Goal: Entertainment & Leisure: Browse casually

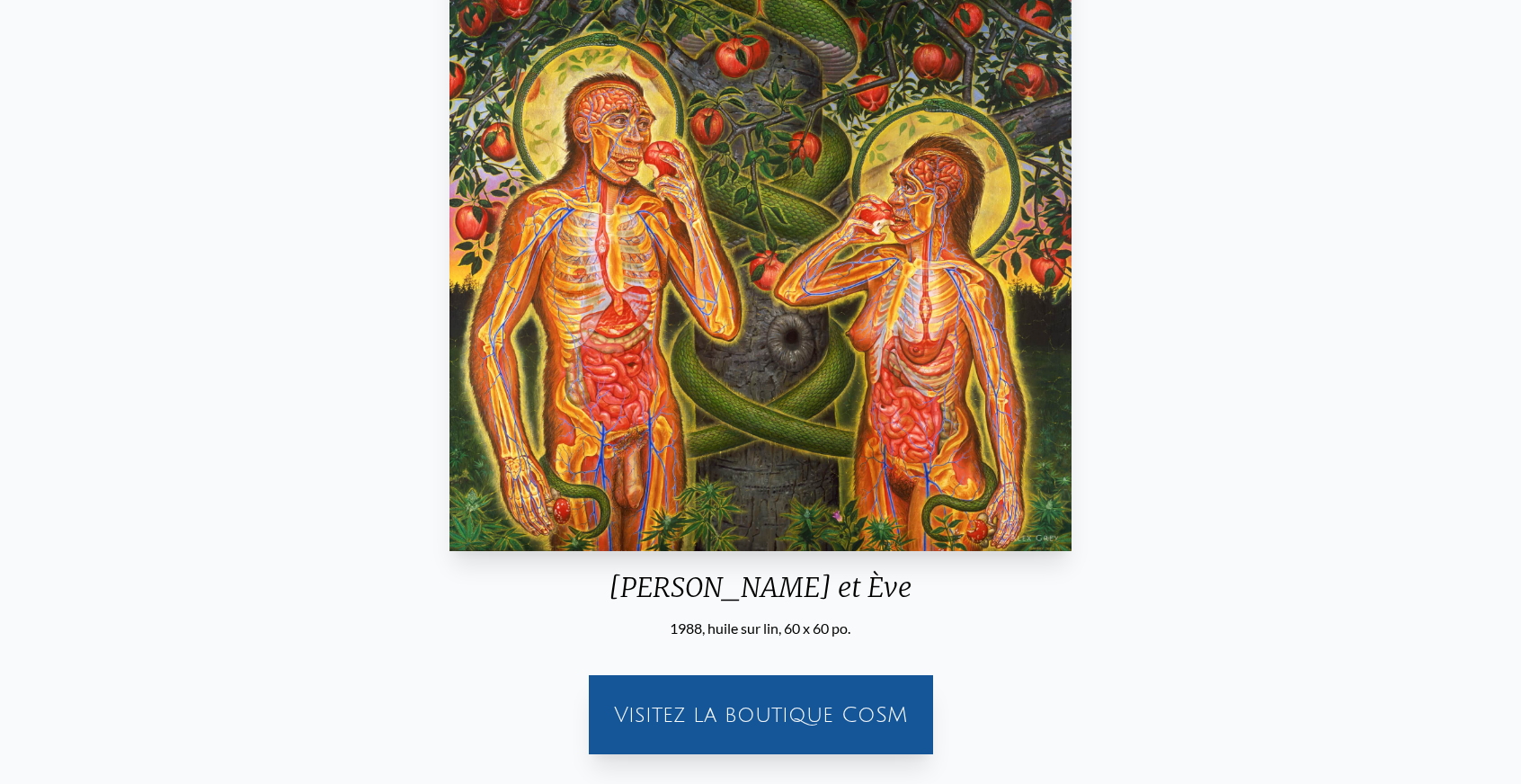
scroll to position [359, 0]
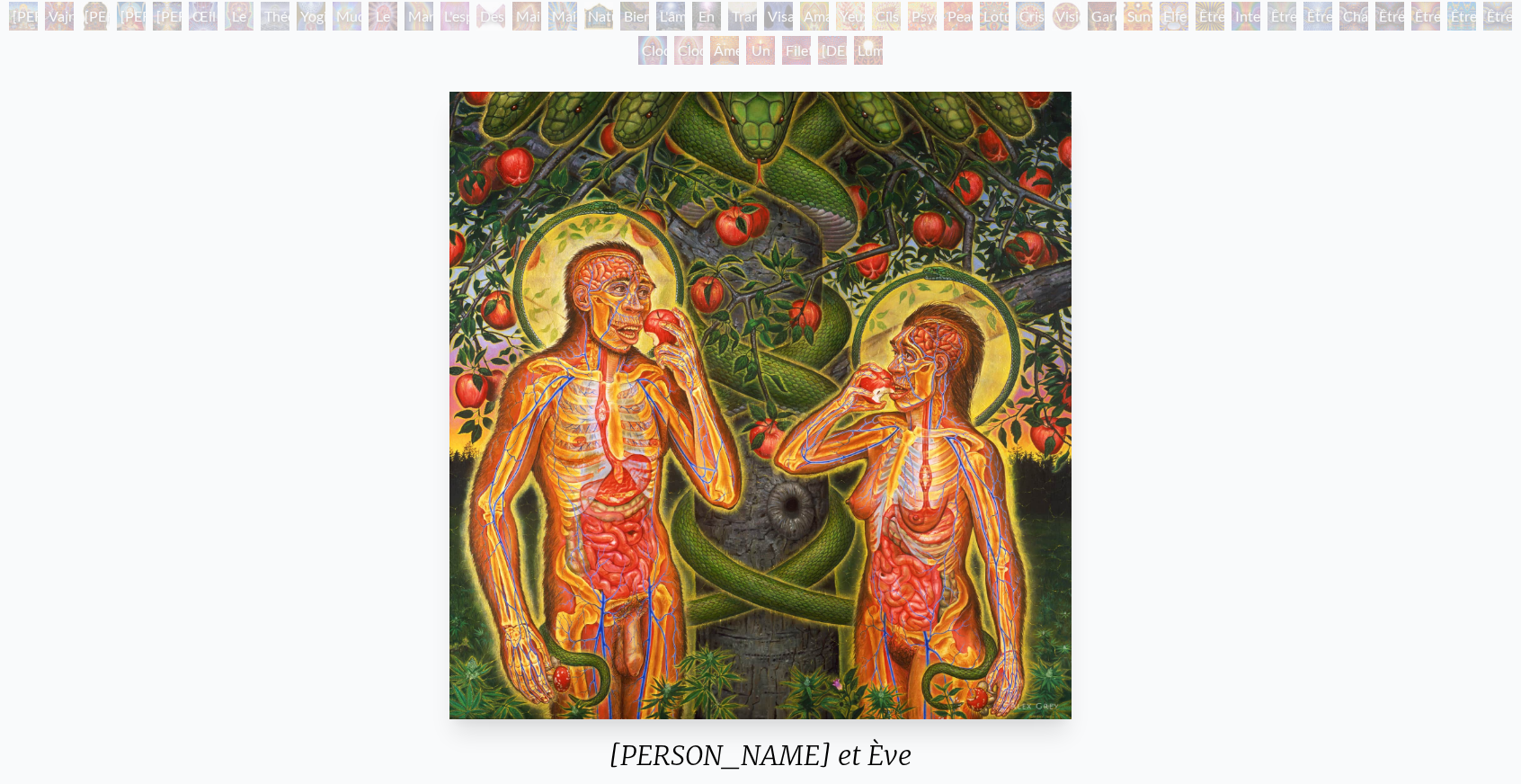
scroll to position [180, 0]
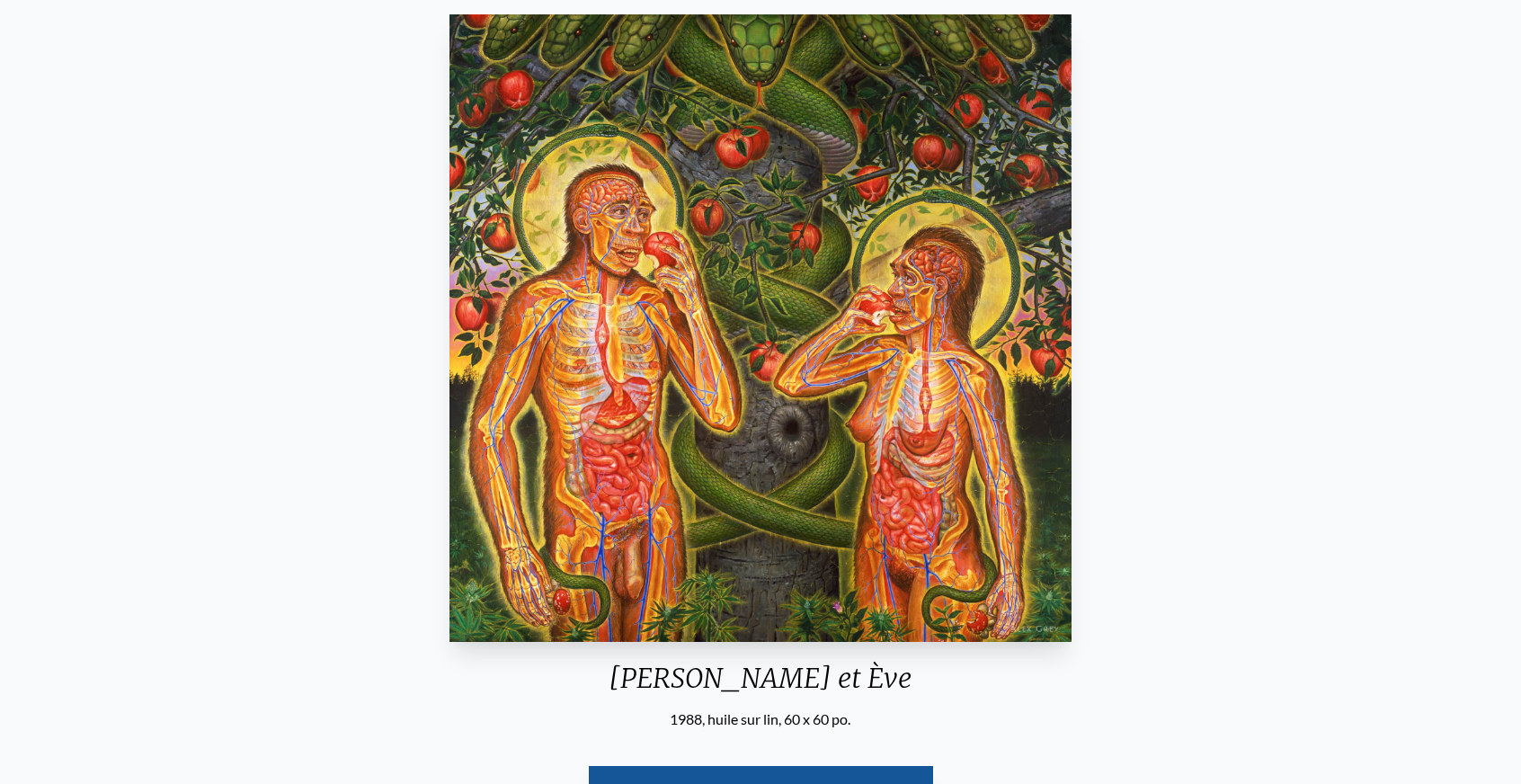
scroll to position [270, 0]
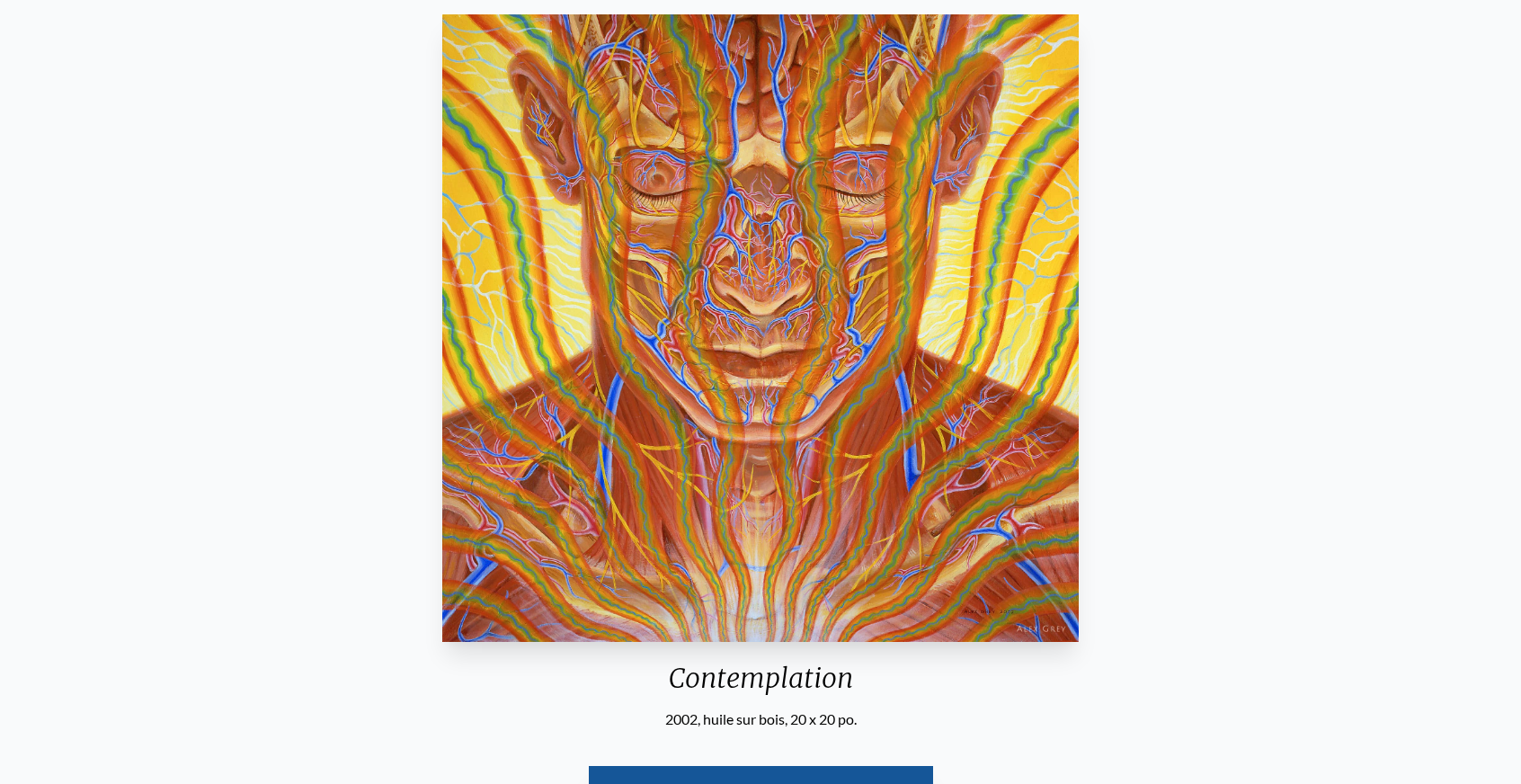
scroll to position [270, 0]
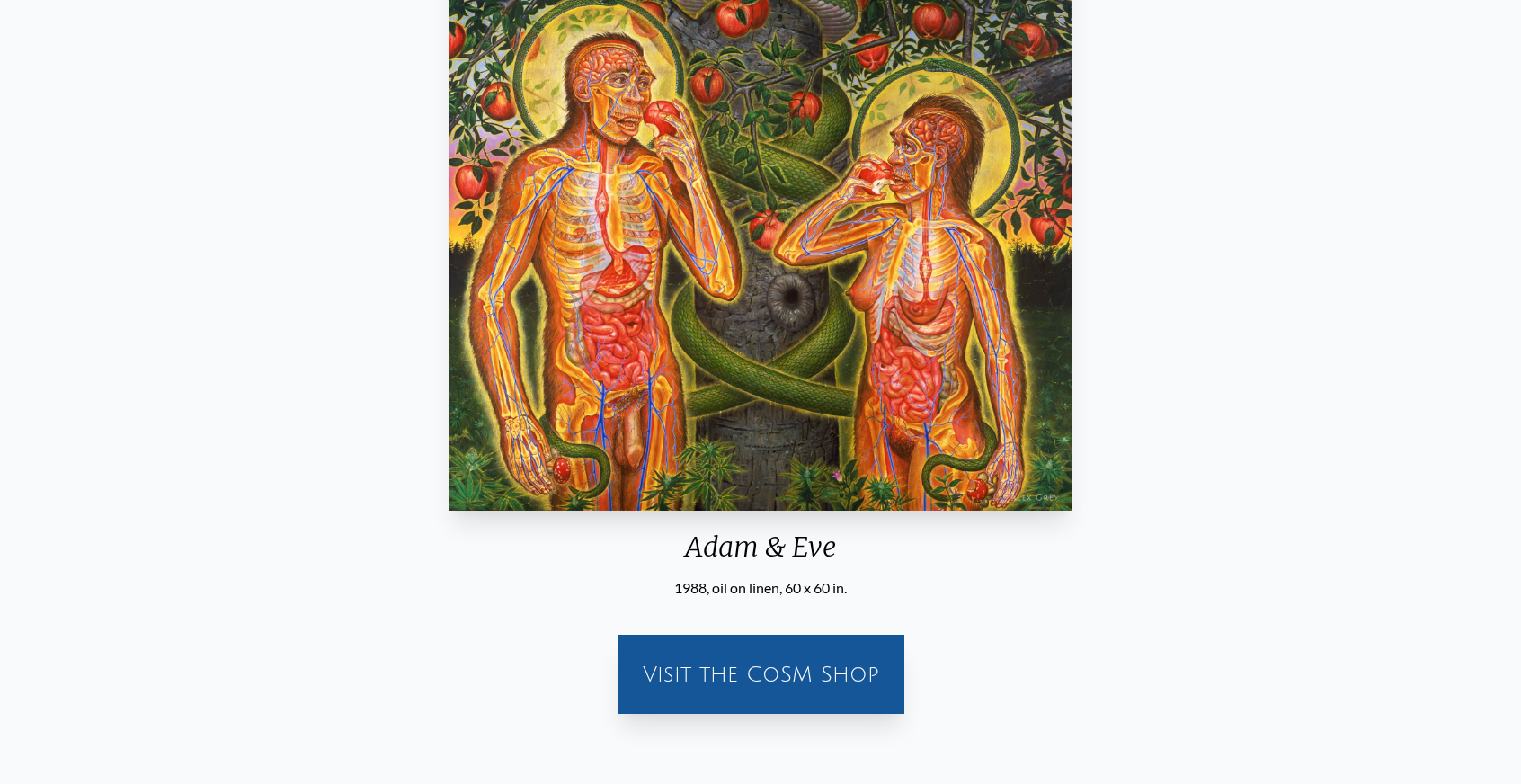
scroll to position [539, 0]
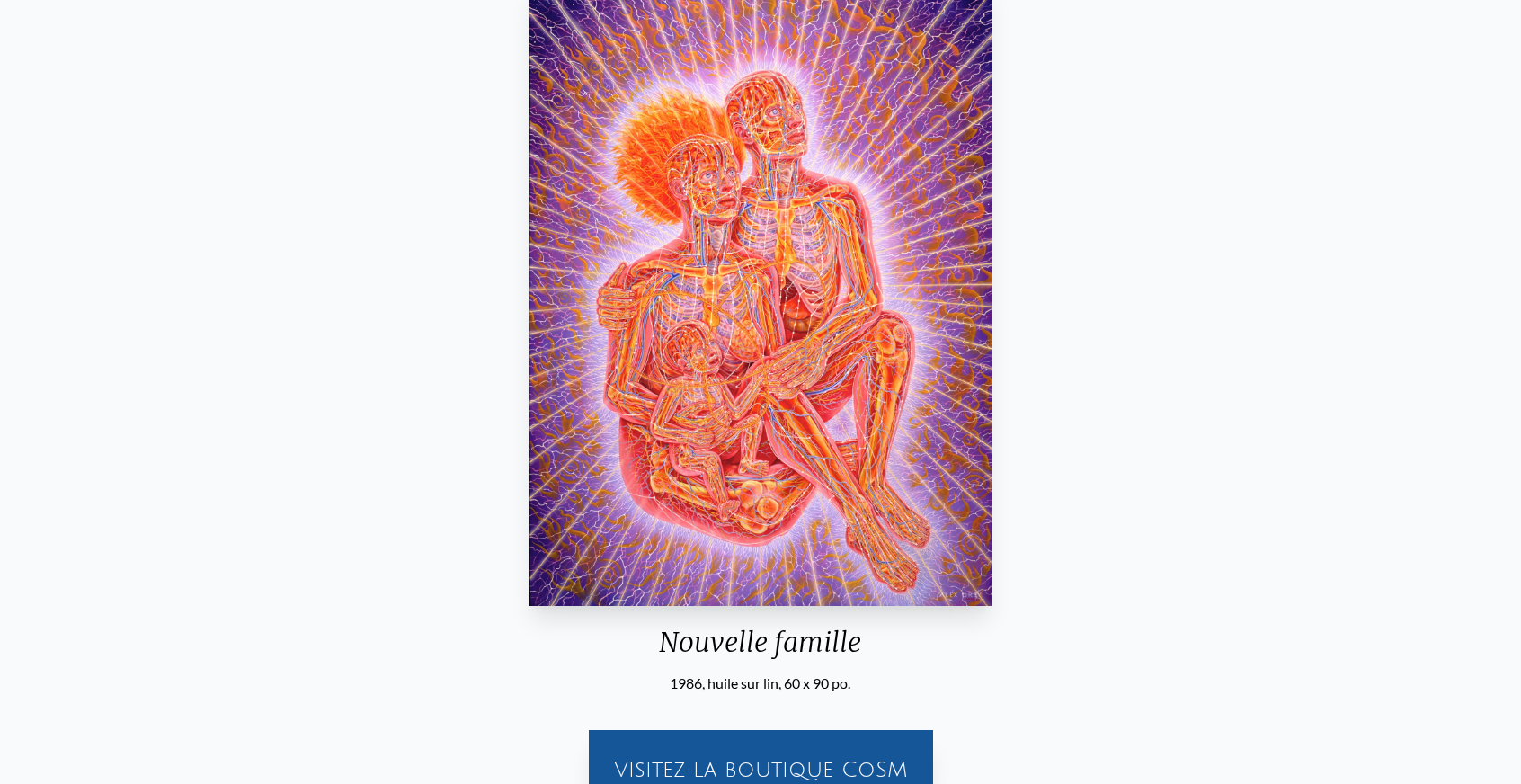
scroll to position [359, 0]
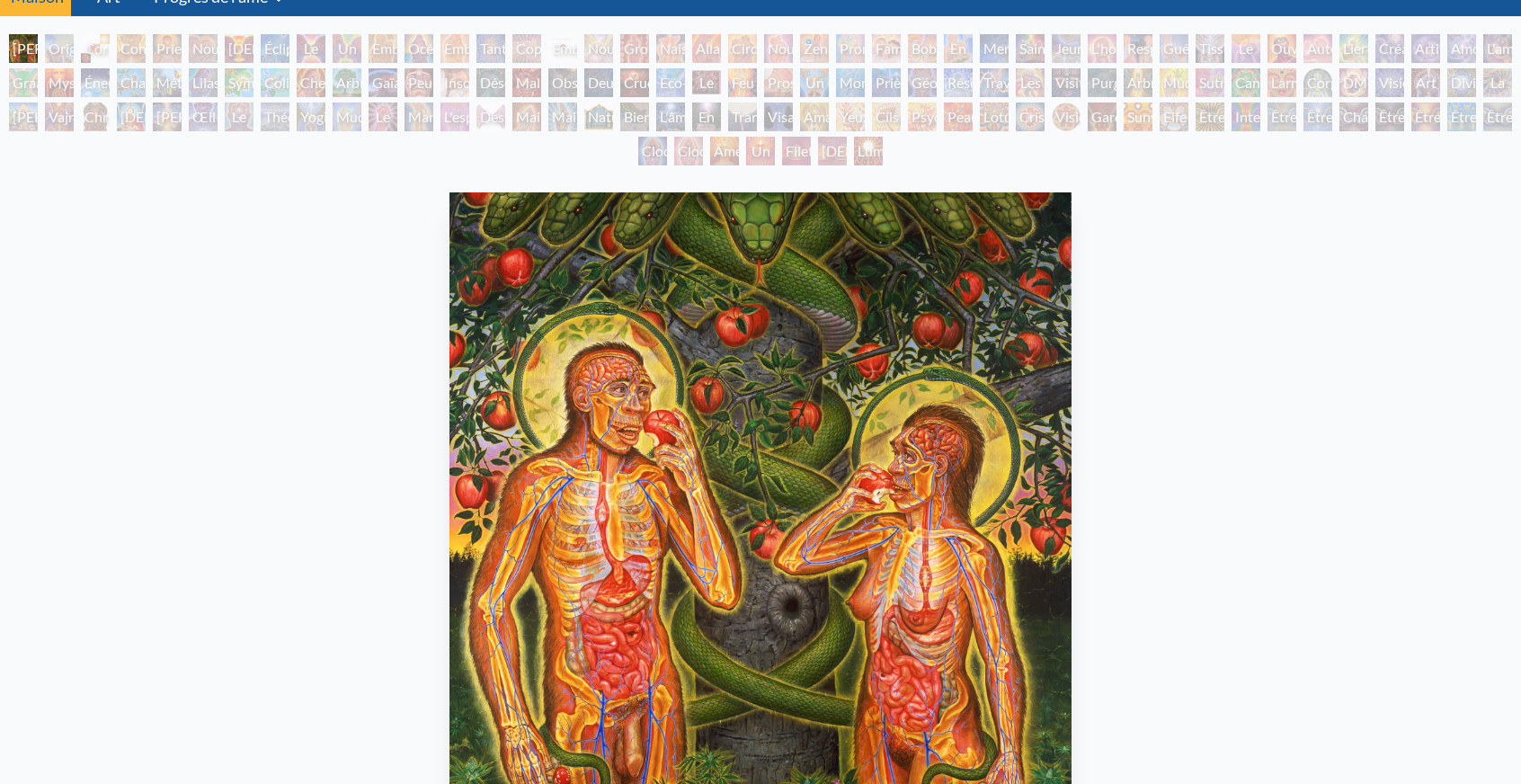
scroll to position [90, 0]
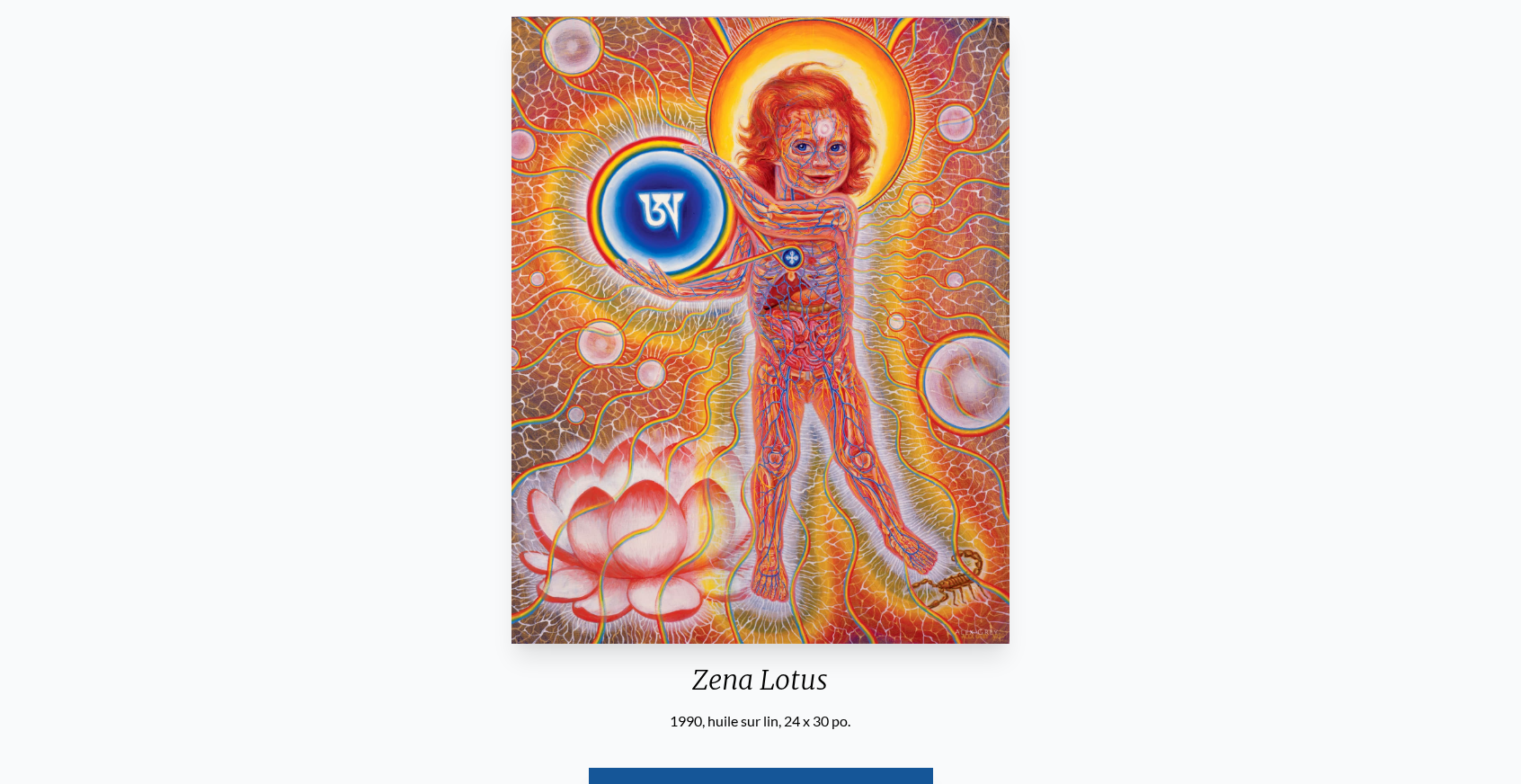
scroll to position [270, 0]
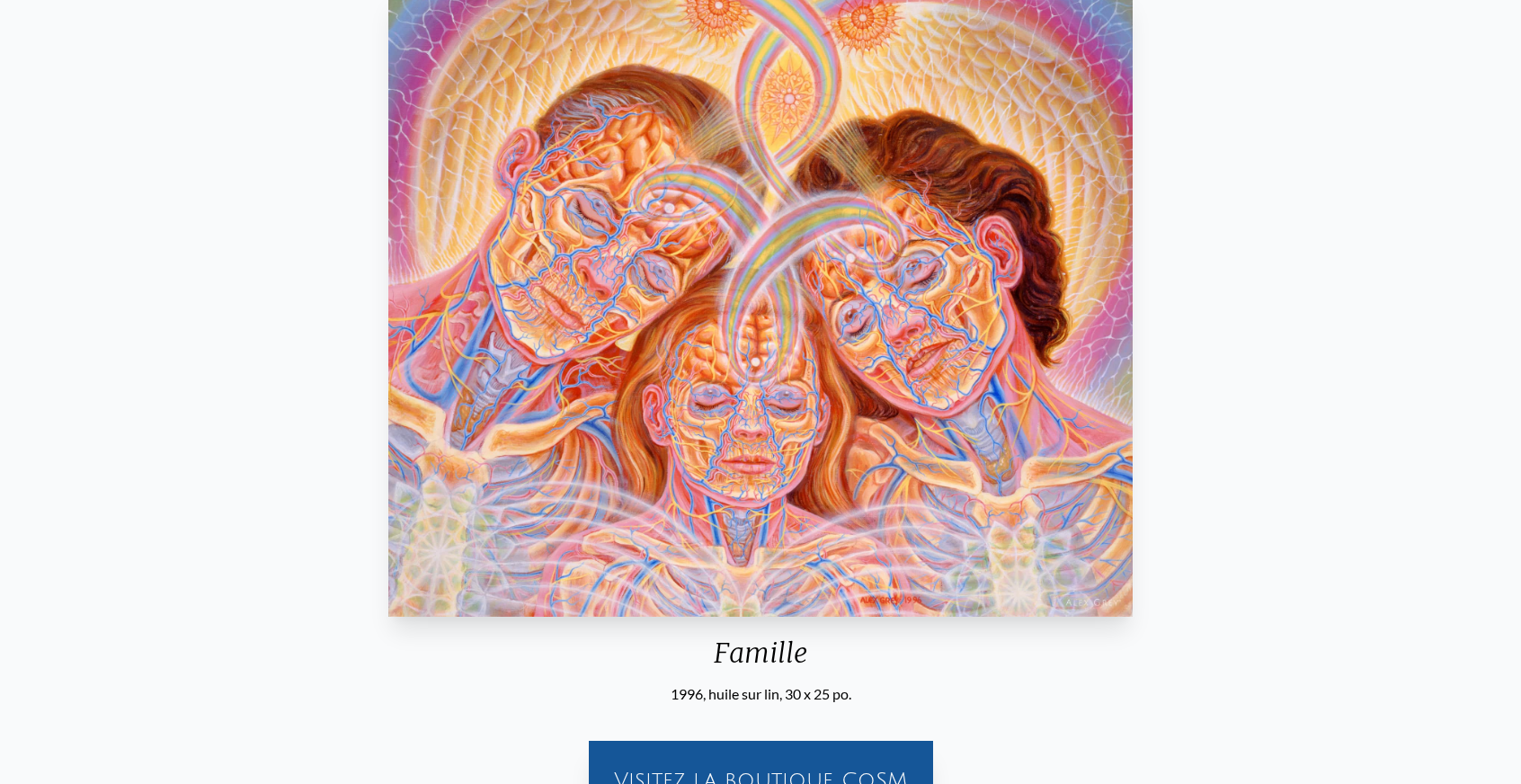
scroll to position [270, 0]
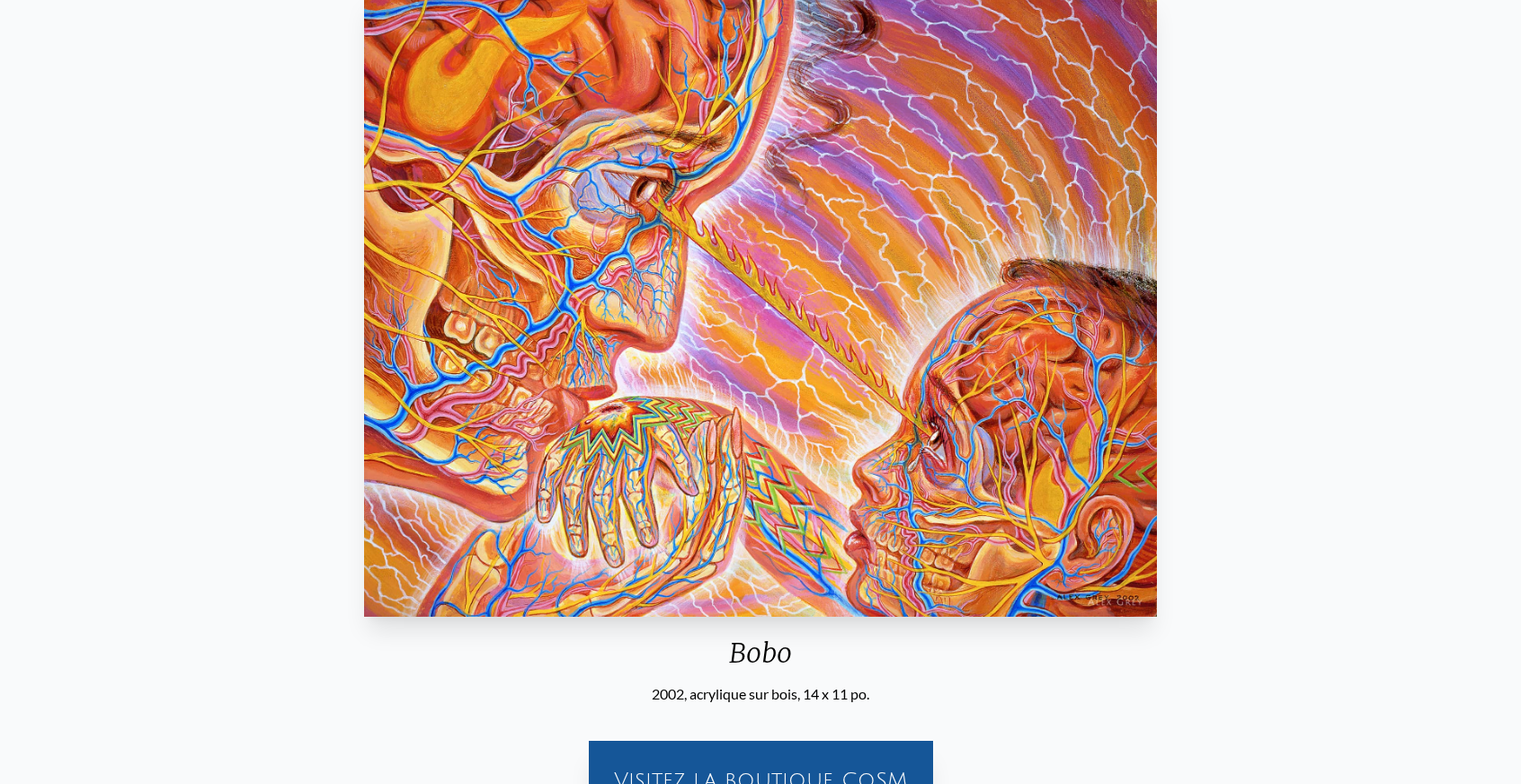
scroll to position [270, 0]
